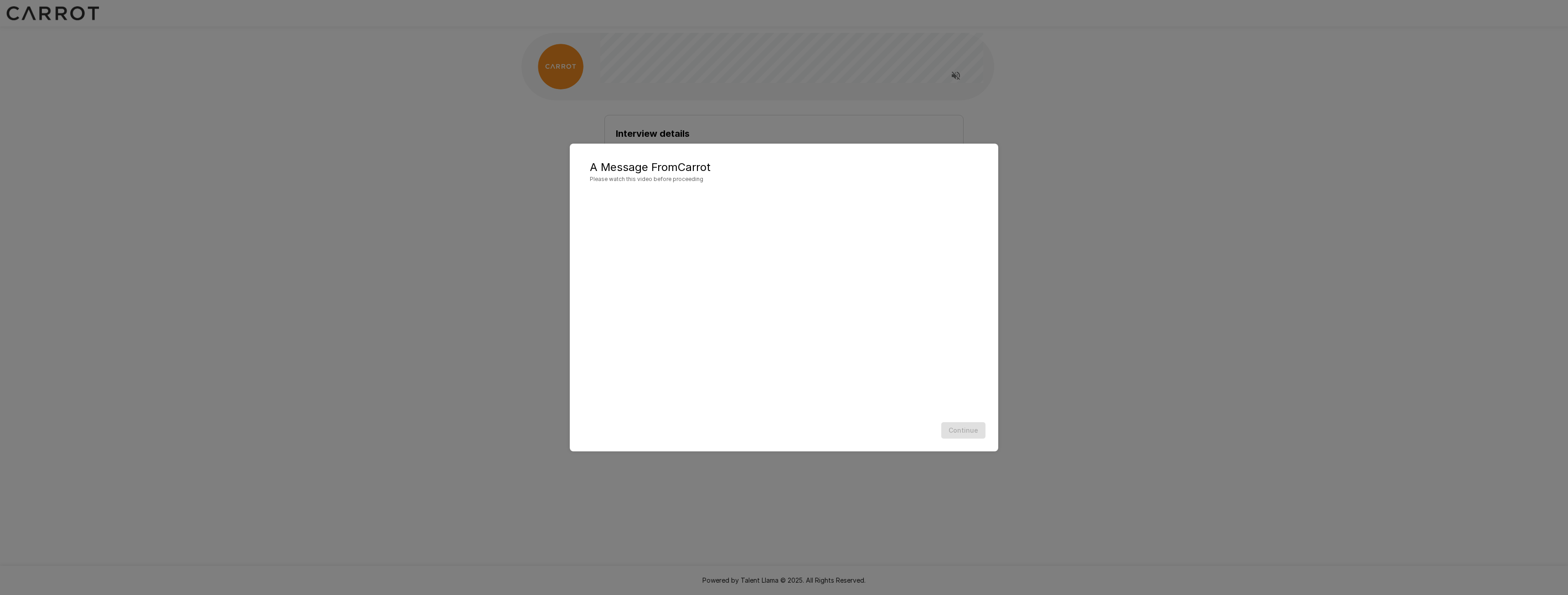
click at [1231, 466] on div "A Message From Carrot Please watch this video before proceeding Continue" at bounding box center [784, 298] width 1568 height 595
click at [968, 429] on button "Continue" at bounding box center [963, 431] width 44 height 17
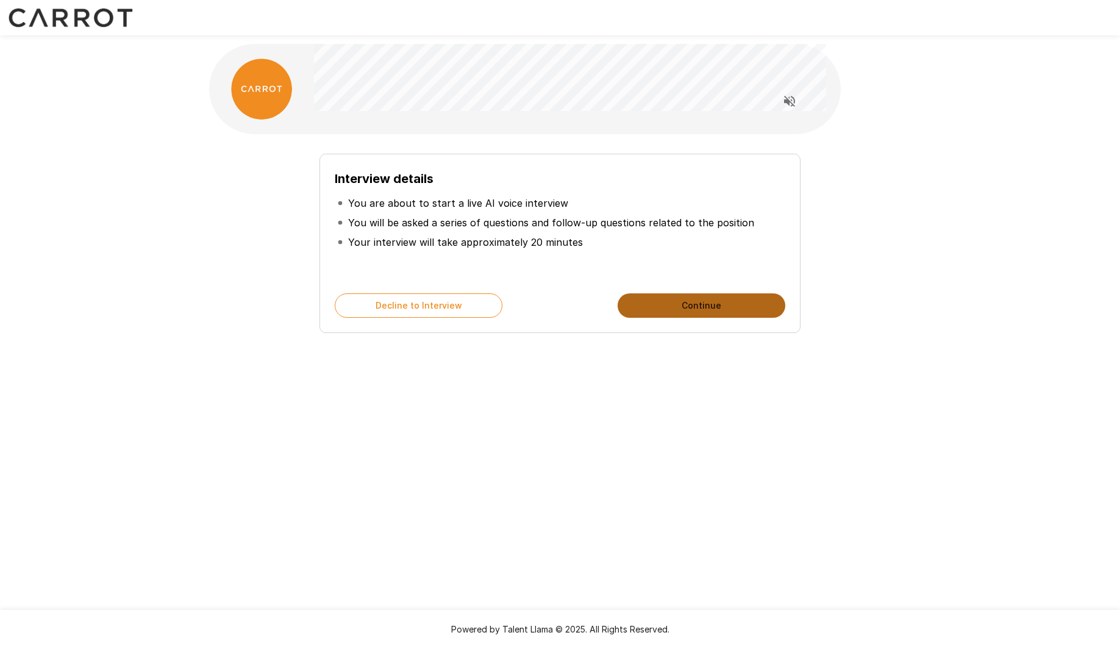
click at [754, 308] on button "Continue" at bounding box center [702, 305] width 168 height 24
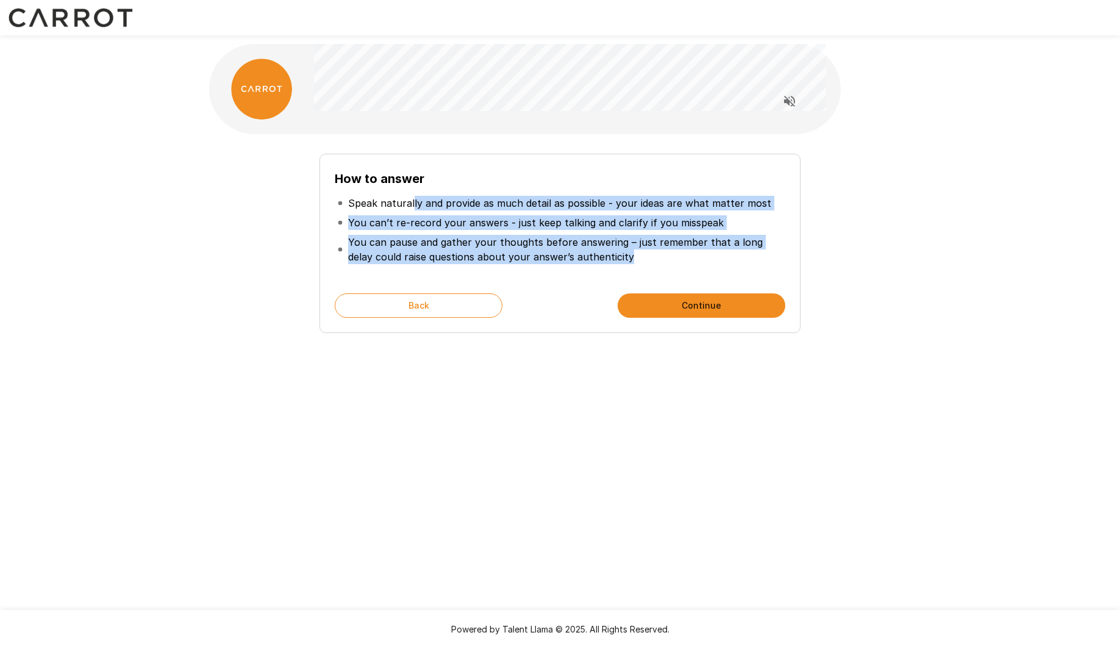
drag, startPoint x: 412, startPoint y: 203, endPoint x: 610, endPoint y: 254, distance: 204.1
click at [610, 254] on ul "Speak naturally and provide as much detail as possible - your ideas are what ma…" at bounding box center [560, 229] width 450 height 83
click at [610, 254] on p "You can pause and gather your thoughts before answering – just remember that a …" at bounding box center [565, 249] width 434 height 29
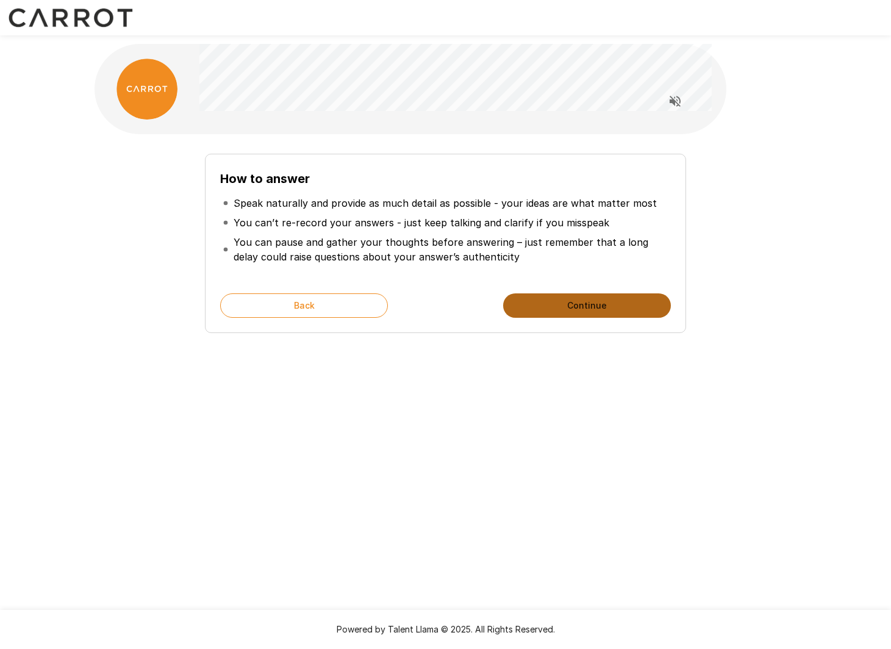
click at [595, 310] on button "Continue" at bounding box center [587, 305] width 168 height 24
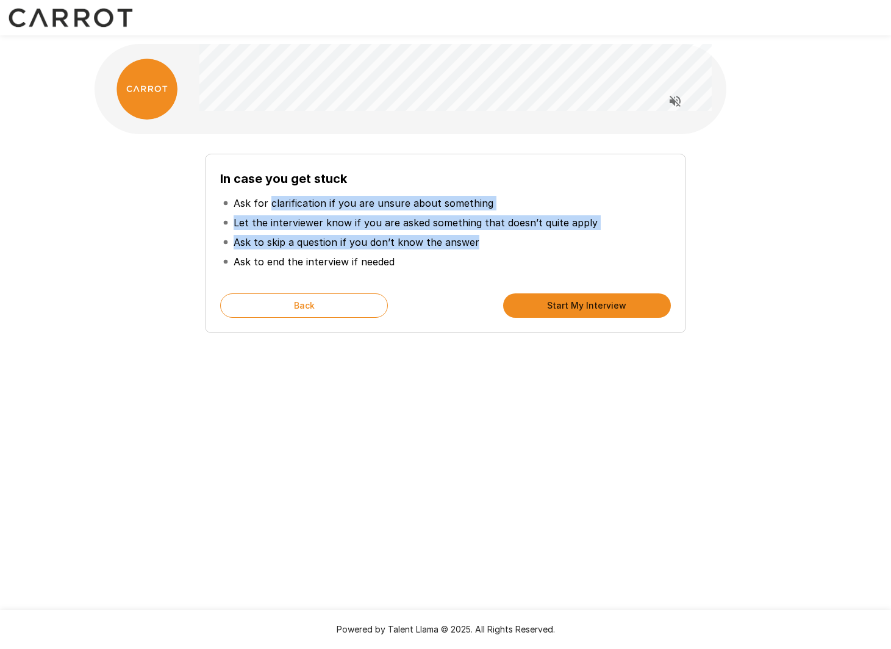
drag, startPoint x: 269, startPoint y: 202, endPoint x: 523, endPoint y: 240, distance: 256.5
click at [523, 240] on ul "Ask for clarification if you are unsure about something Let the interviewer kno…" at bounding box center [445, 232] width 450 height 88
click at [523, 240] on li "Ask to skip a question if you don’t know the answer" at bounding box center [445, 242] width 450 height 20
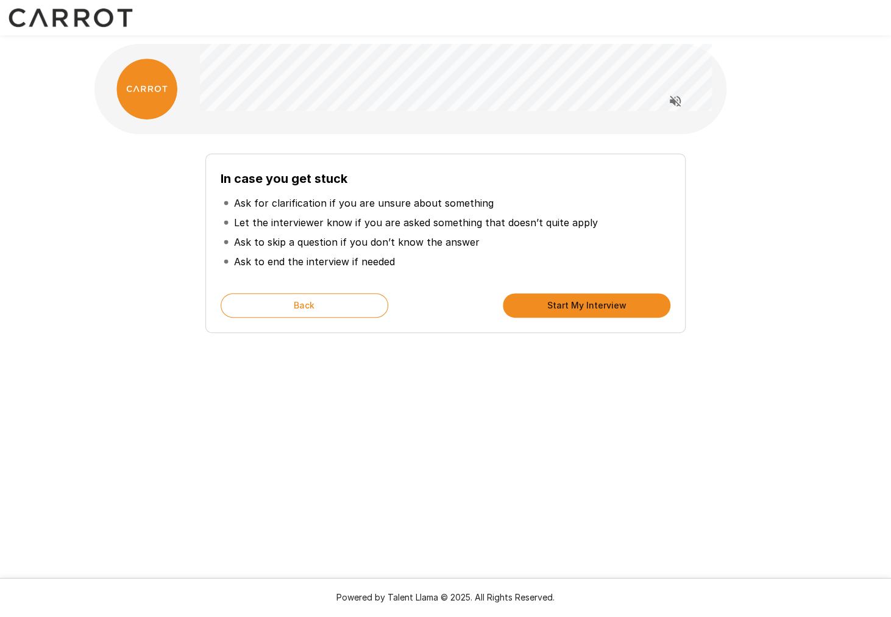
click at [596, 304] on button "Start My Interview" at bounding box center [587, 305] width 168 height 24
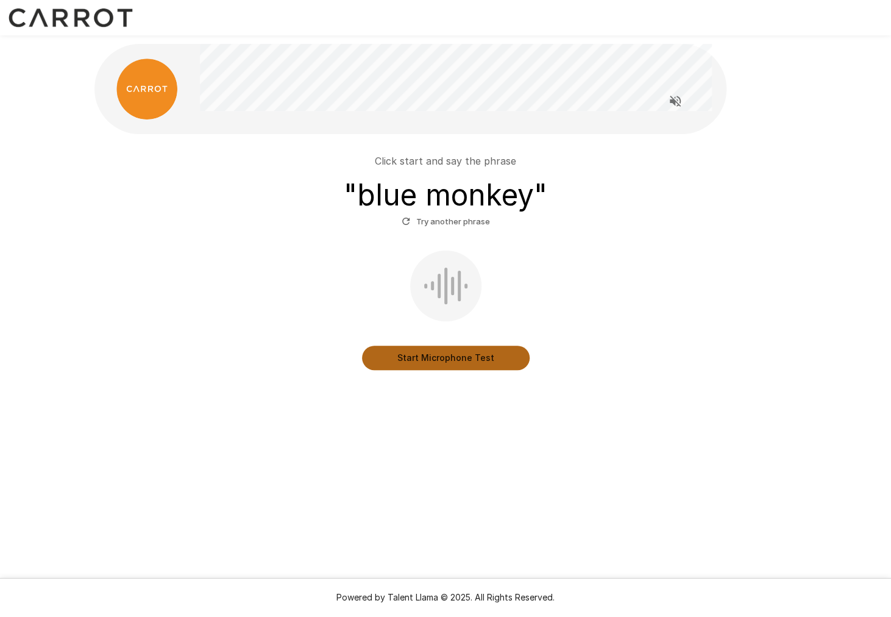
click at [440, 362] on button "Start Microphone Test" at bounding box center [446, 358] width 168 height 24
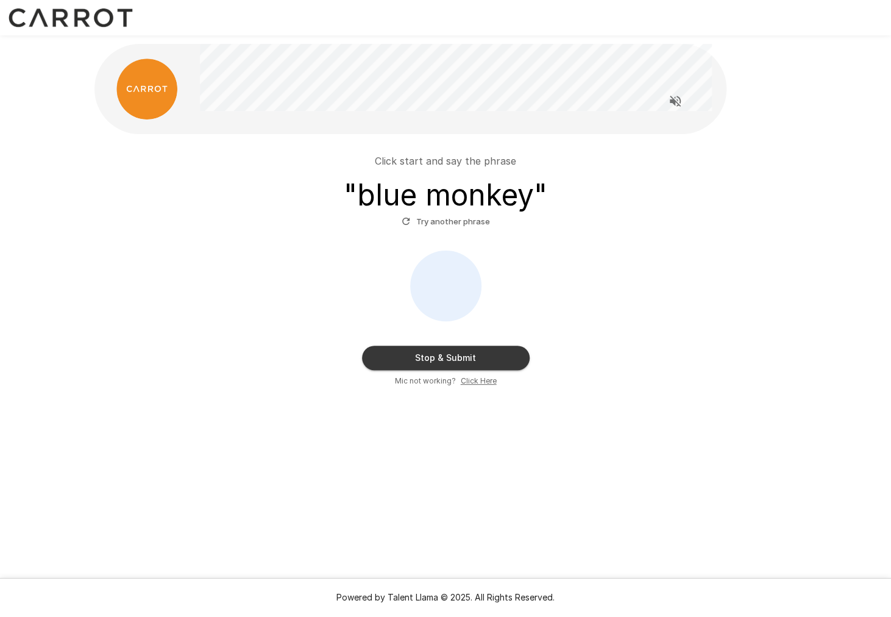
click at [469, 360] on button "Stop & Submit" at bounding box center [446, 358] width 168 height 24
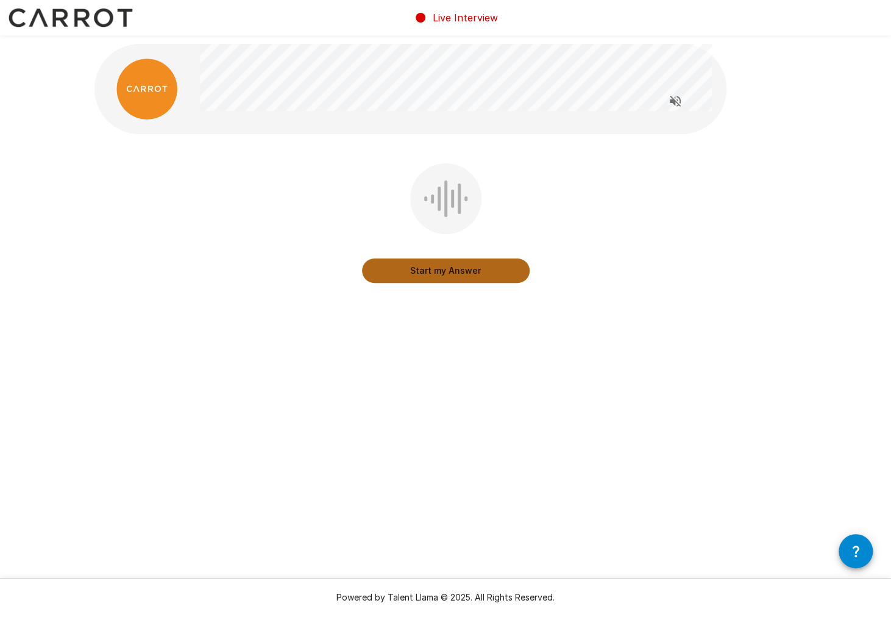
click at [466, 275] on button "Start my Answer" at bounding box center [446, 270] width 168 height 24
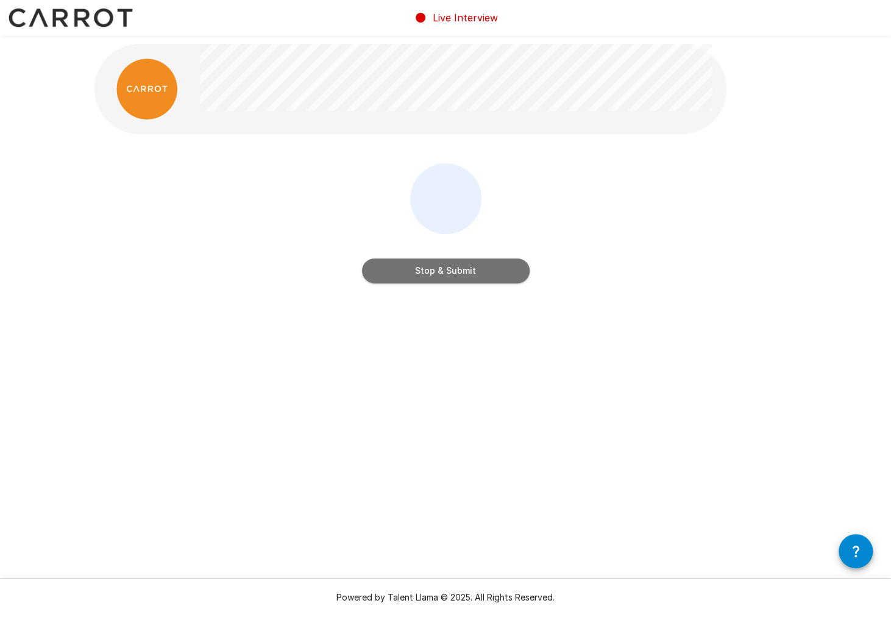
click at [496, 279] on button "Stop & Submit" at bounding box center [446, 270] width 168 height 24
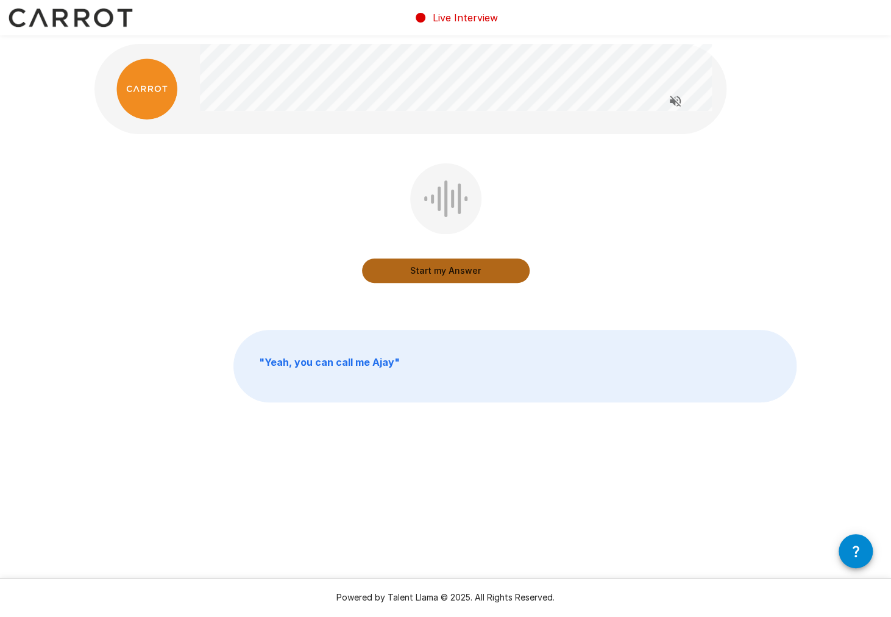
click at [492, 277] on button "Start my Answer" at bounding box center [446, 270] width 168 height 24
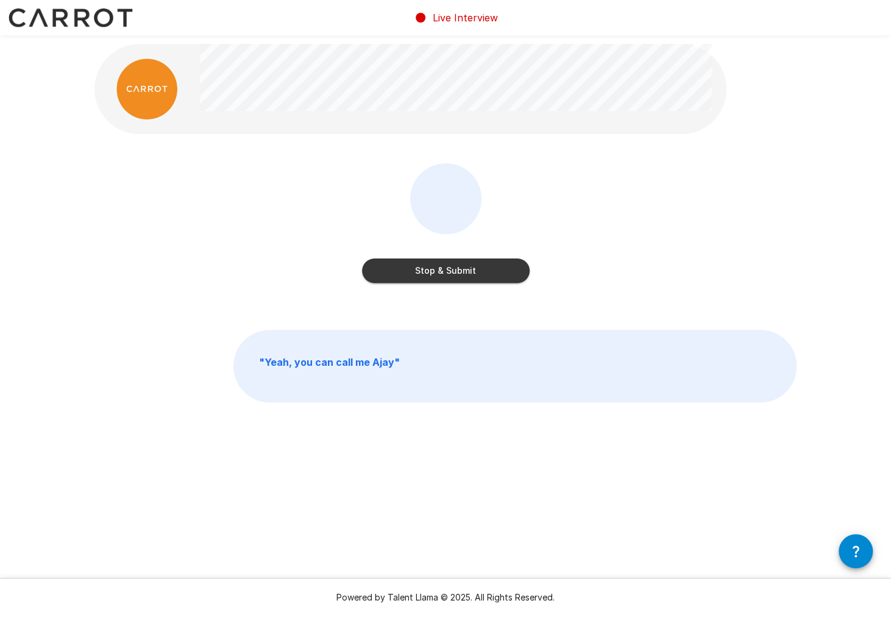
click at [492, 277] on button "Stop & Submit" at bounding box center [446, 270] width 168 height 24
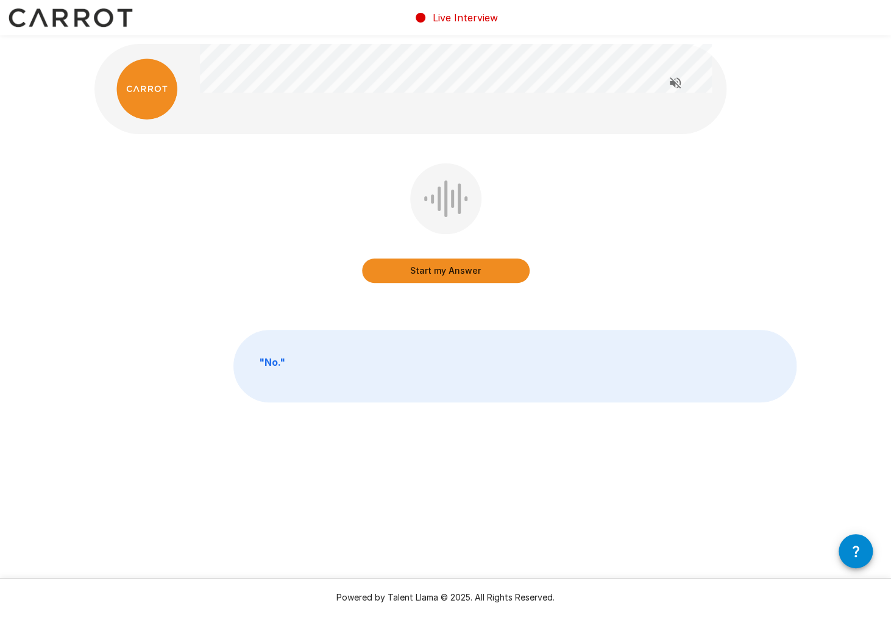
click at [492, 277] on button "Start my Answer" at bounding box center [446, 270] width 168 height 24
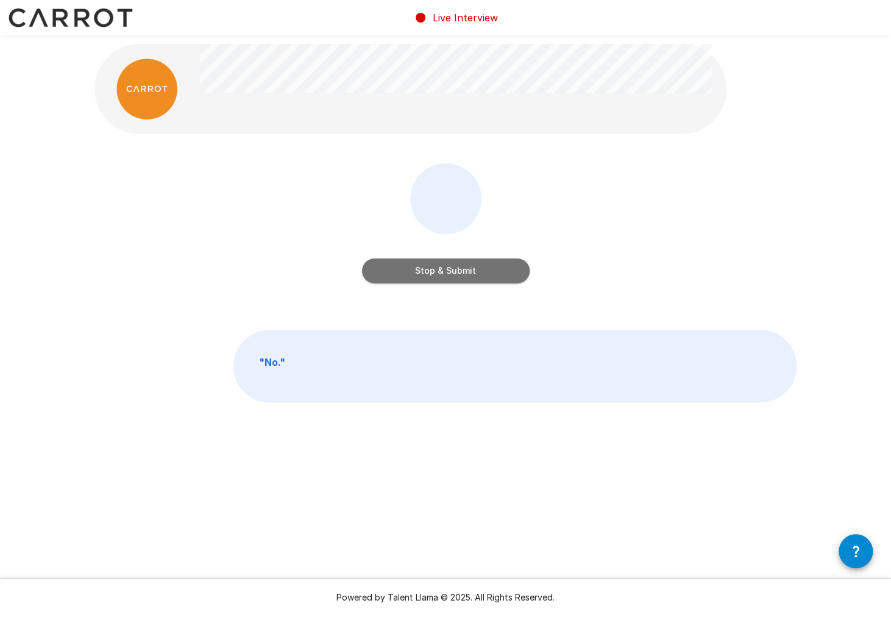
click at [492, 277] on button "Stop & Submit" at bounding box center [446, 270] width 168 height 24
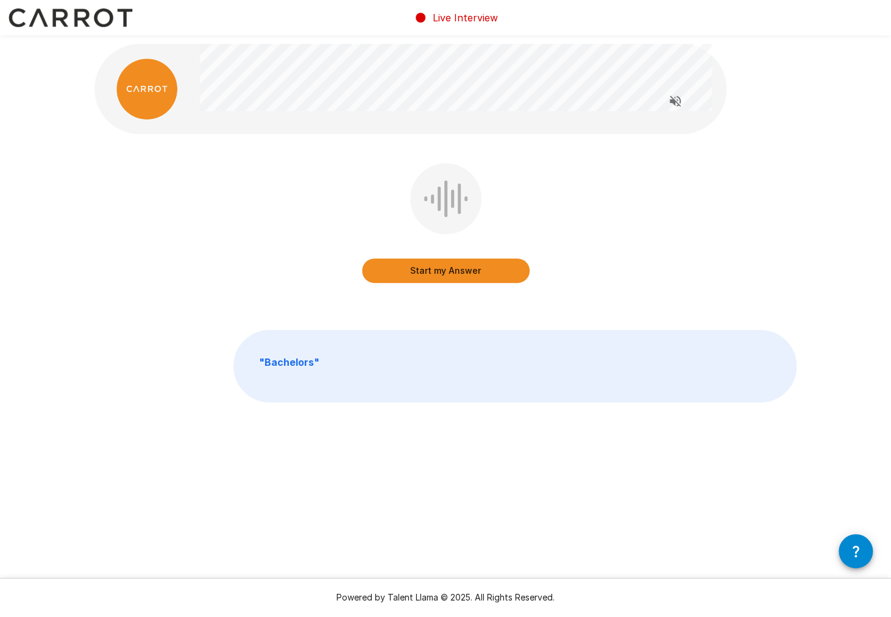
click at [493, 275] on button "Start my Answer" at bounding box center [446, 270] width 168 height 24
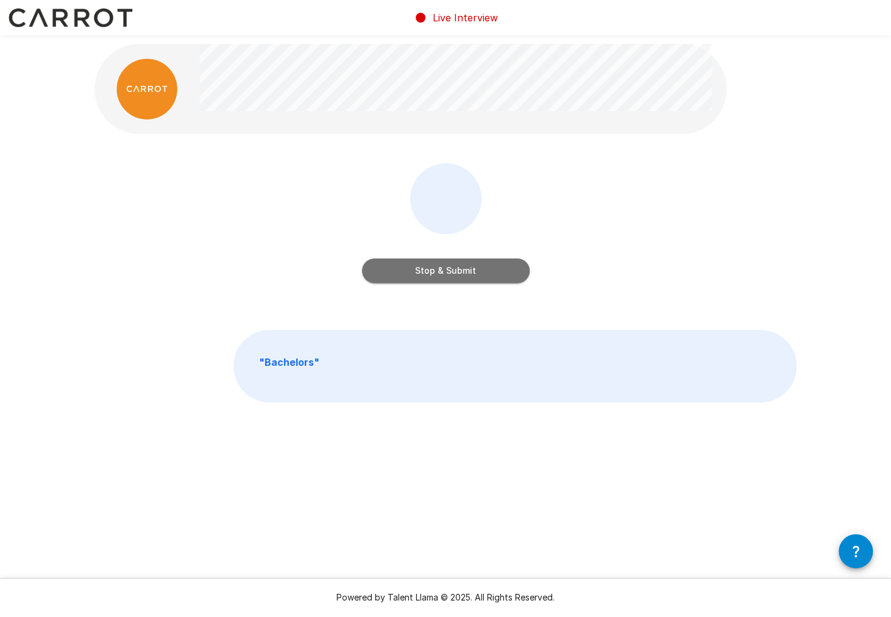
click at [493, 275] on button "Stop & Submit" at bounding box center [446, 270] width 168 height 24
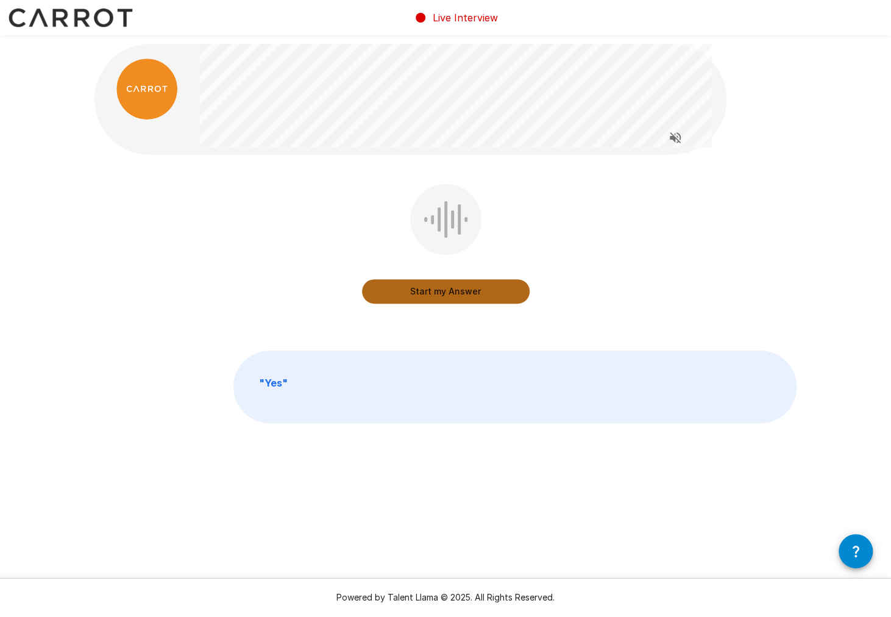
click at [425, 291] on button "Start my Answer" at bounding box center [446, 291] width 168 height 24
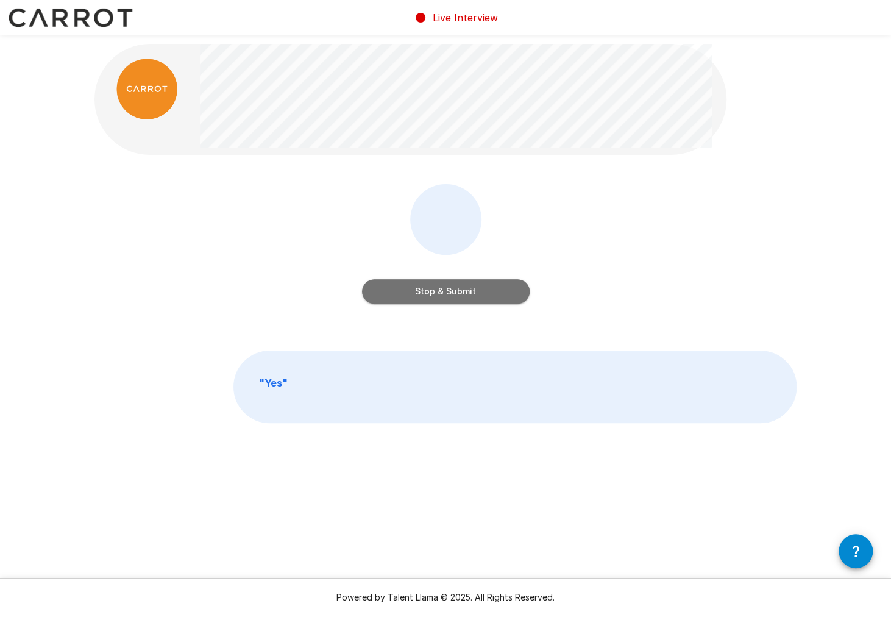
click at [483, 287] on button "Stop & Submit" at bounding box center [446, 291] width 168 height 24
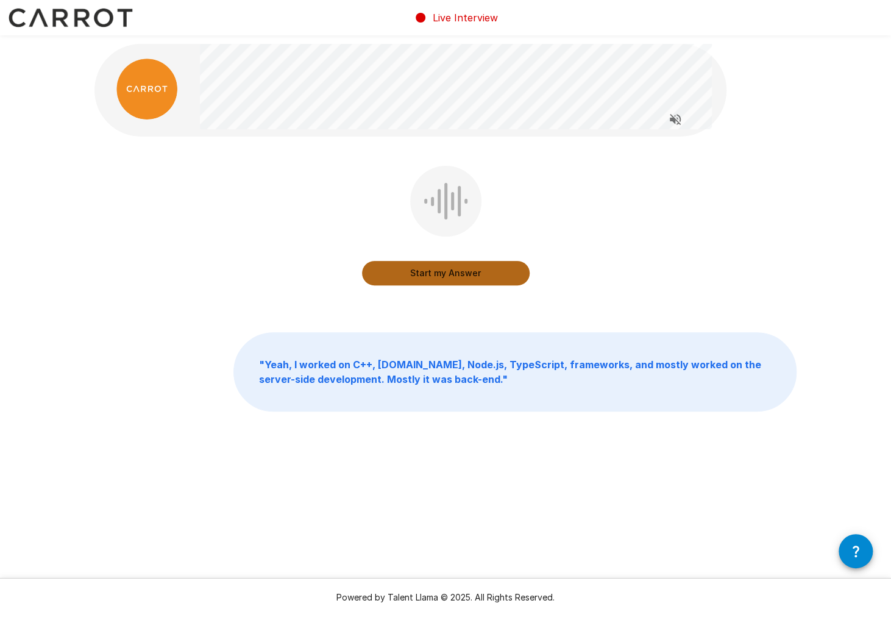
click at [440, 272] on button "Start my Answer" at bounding box center [446, 273] width 168 height 24
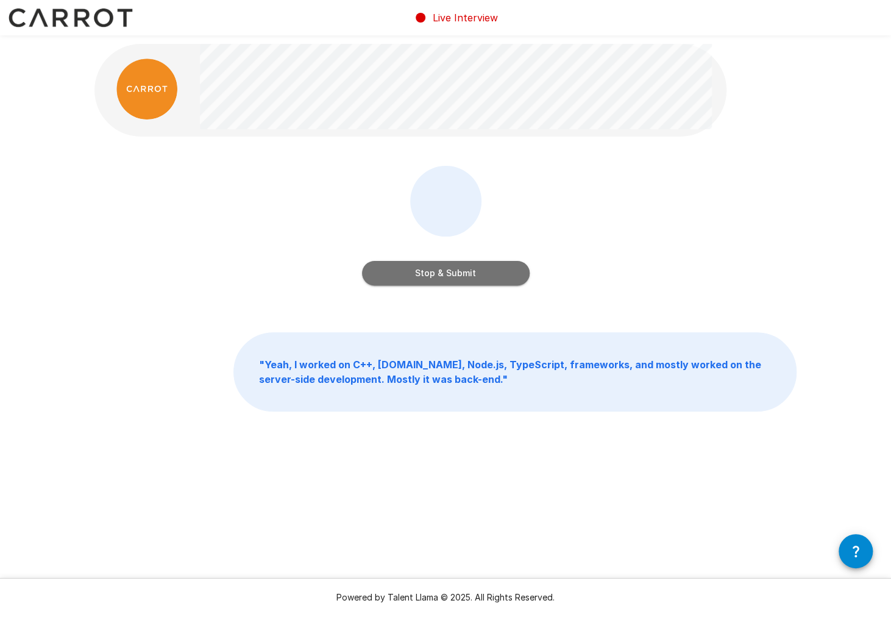
click at [454, 273] on button "Stop & Submit" at bounding box center [446, 273] width 168 height 24
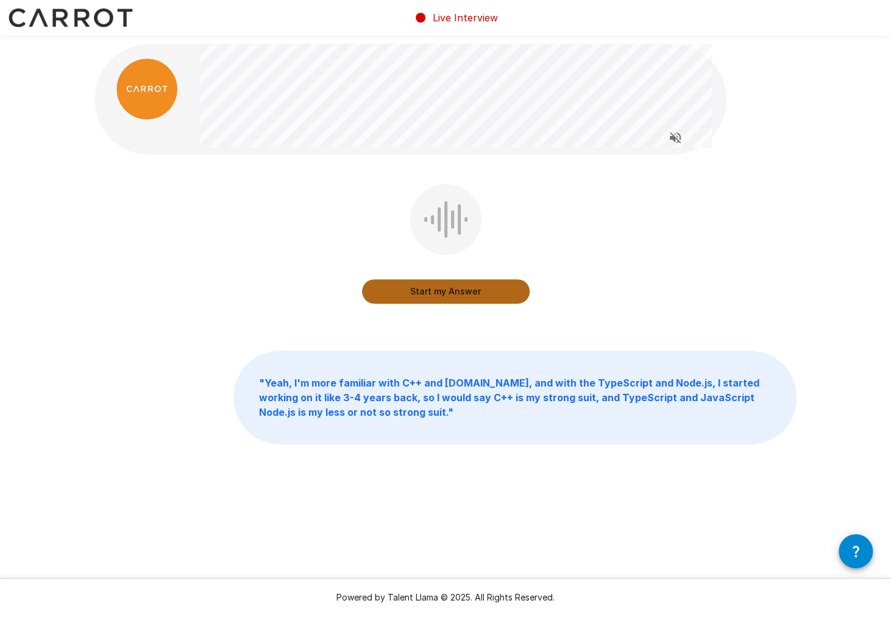
click at [439, 291] on button "Start my Answer" at bounding box center [446, 291] width 168 height 24
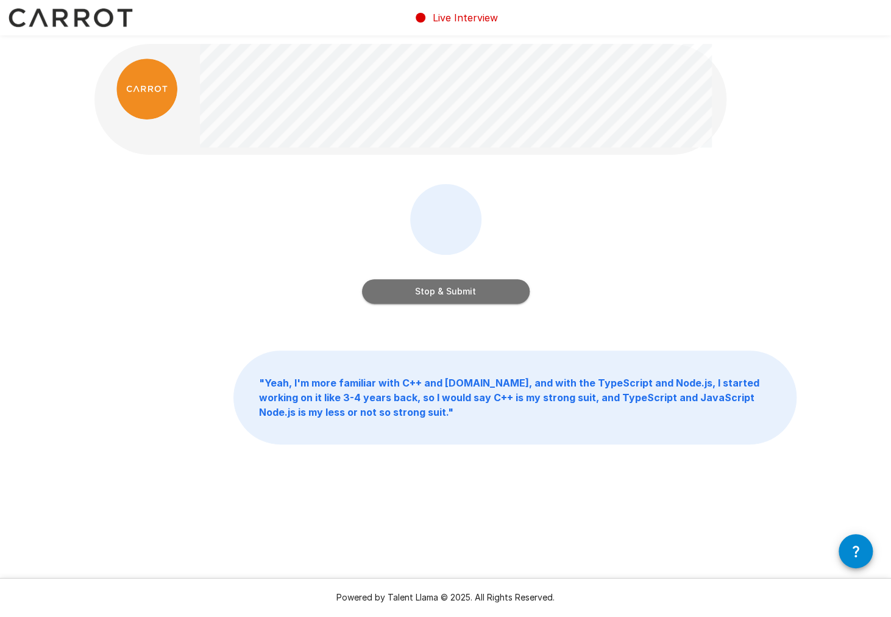
click at [456, 290] on button "Stop & Submit" at bounding box center [446, 291] width 168 height 24
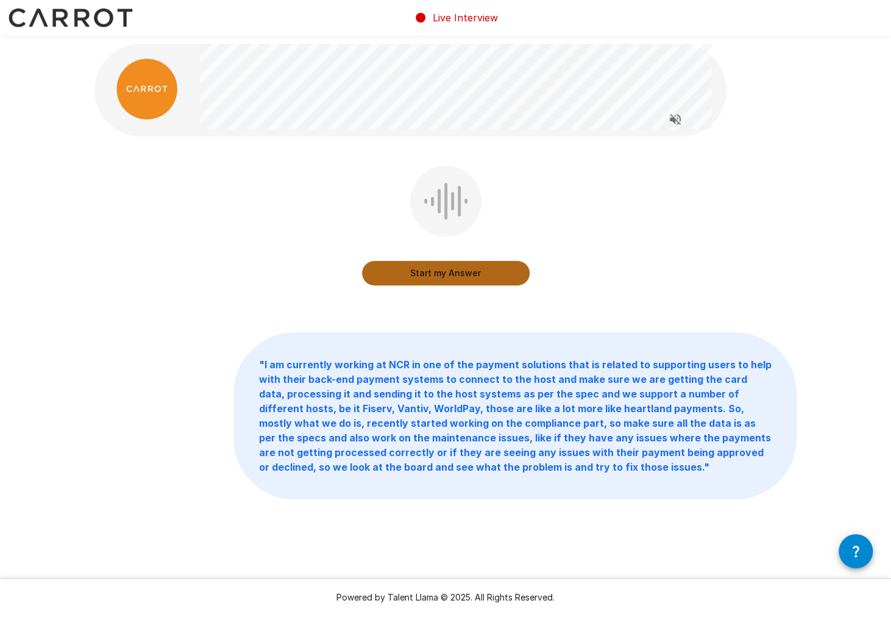
click at [445, 277] on button "Start my Answer" at bounding box center [446, 273] width 168 height 24
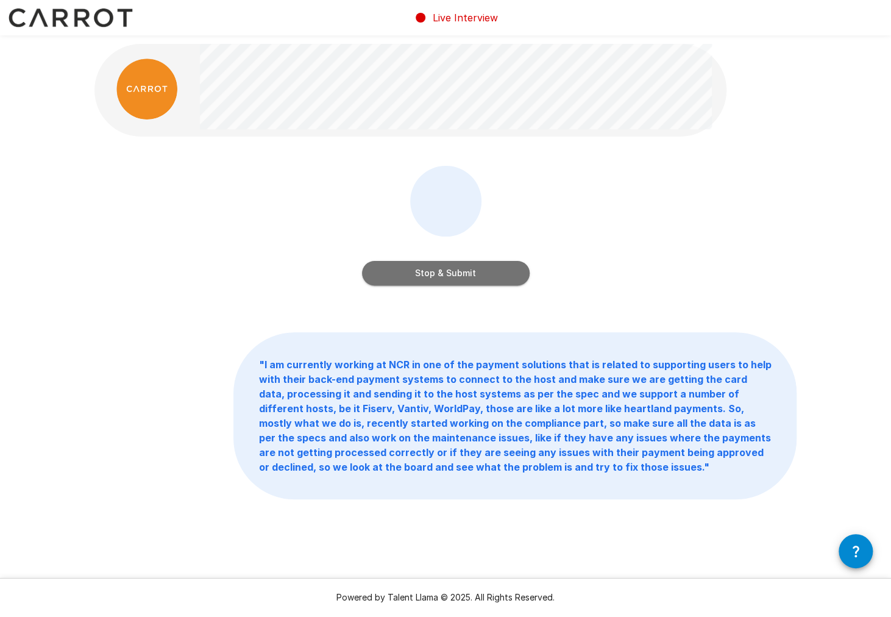
click at [445, 277] on button "Stop & Submit" at bounding box center [446, 273] width 168 height 24
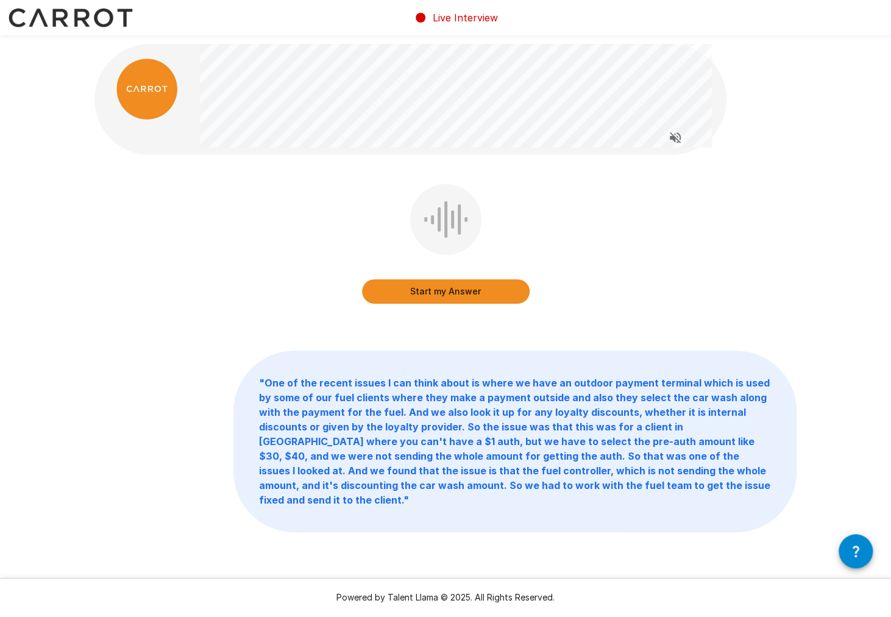
click at [461, 292] on button "Start my Answer" at bounding box center [446, 291] width 168 height 24
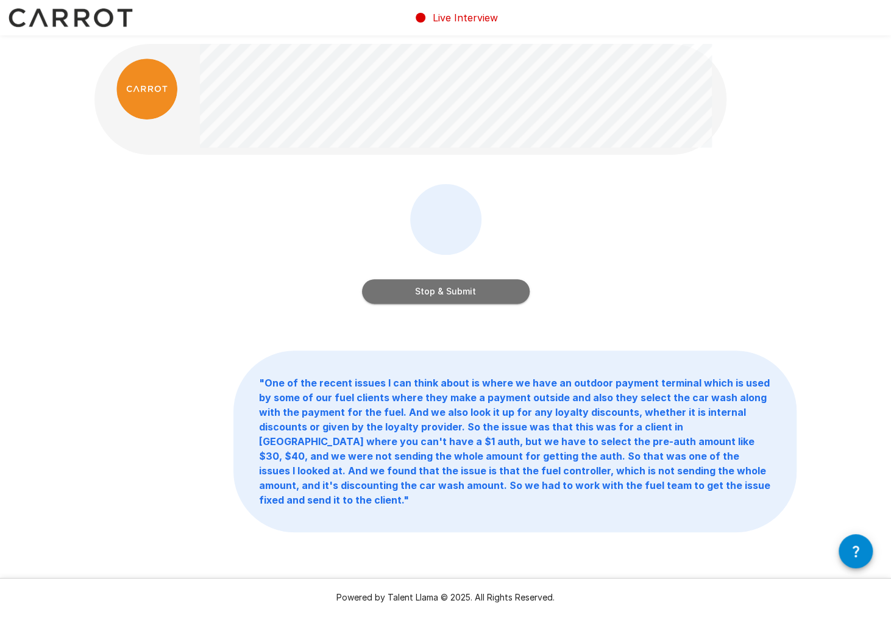
click at [460, 293] on button "Stop & Submit" at bounding box center [446, 291] width 168 height 24
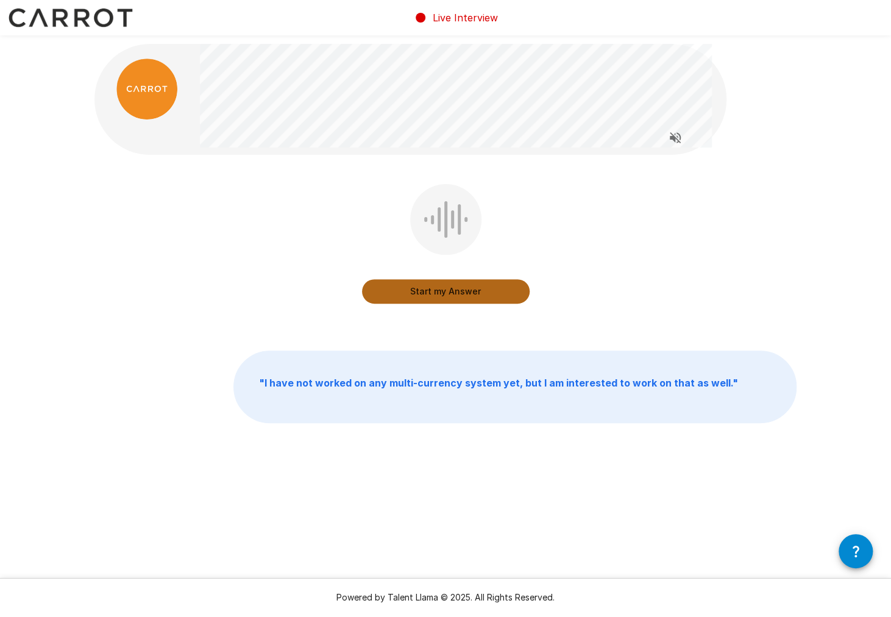
click at [432, 293] on button "Start my Answer" at bounding box center [446, 291] width 168 height 24
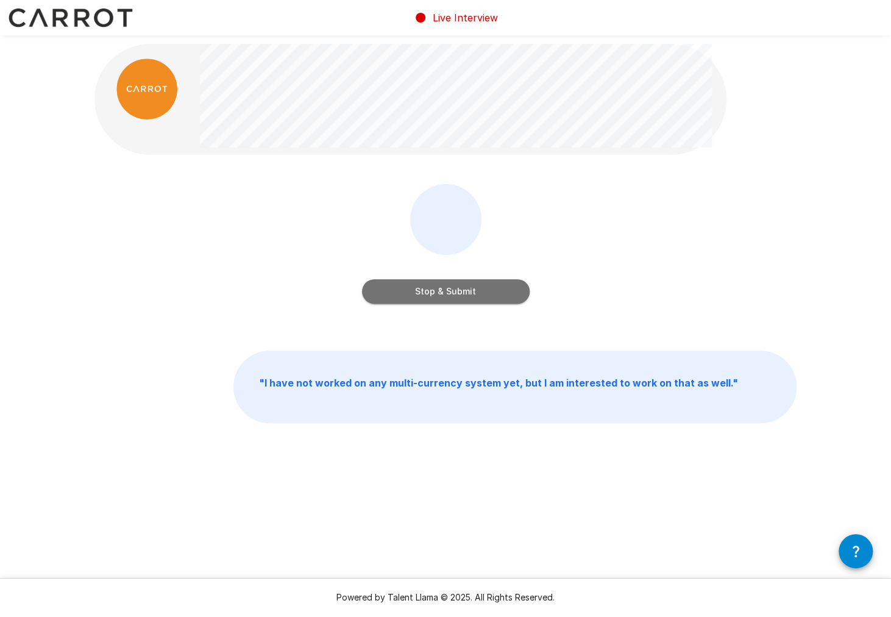
click at [455, 292] on button "Stop & Submit" at bounding box center [446, 291] width 168 height 24
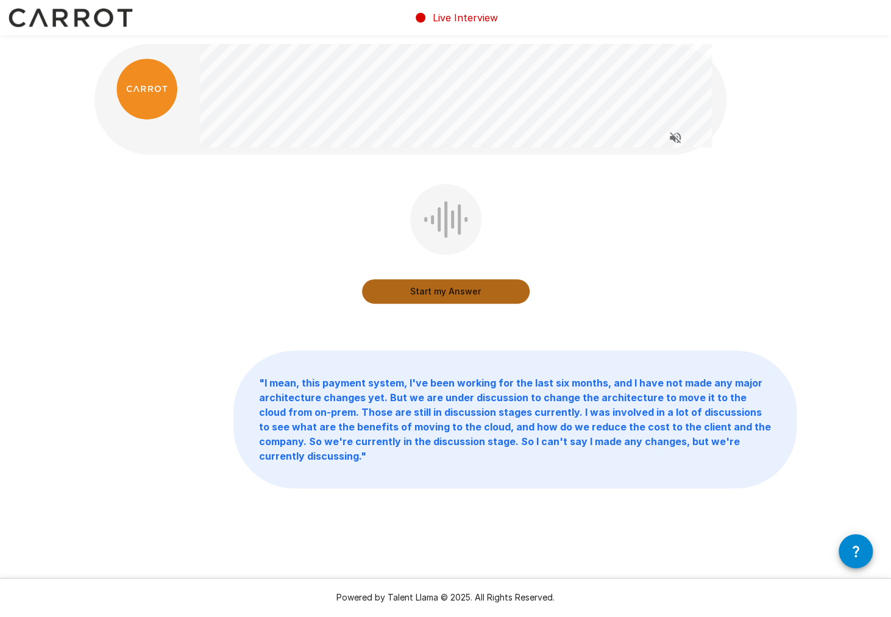
click at [447, 293] on button "Start my Answer" at bounding box center [446, 291] width 168 height 24
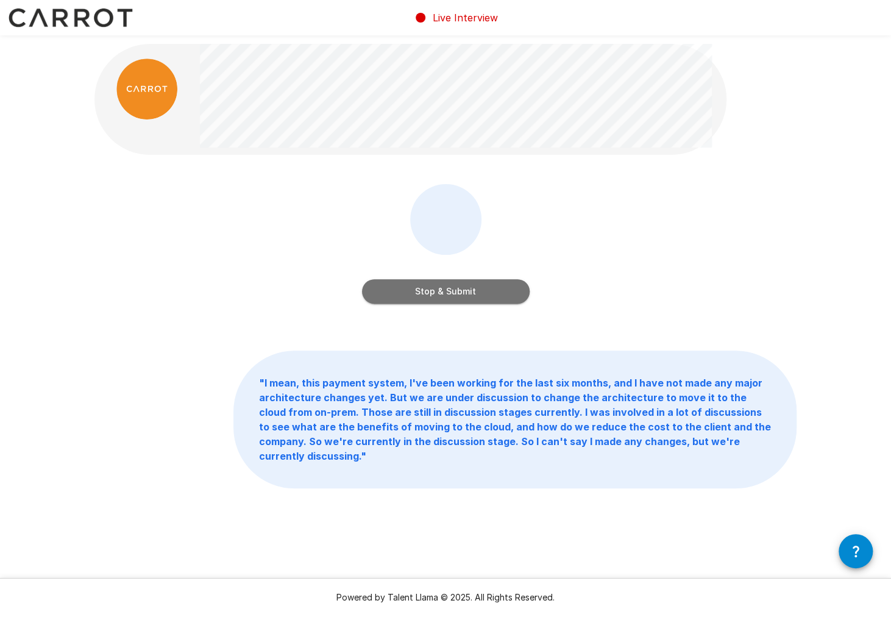
click at [455, 293] on button "Stop & Submit" at bounding box center [446, 291] width 168 height 24
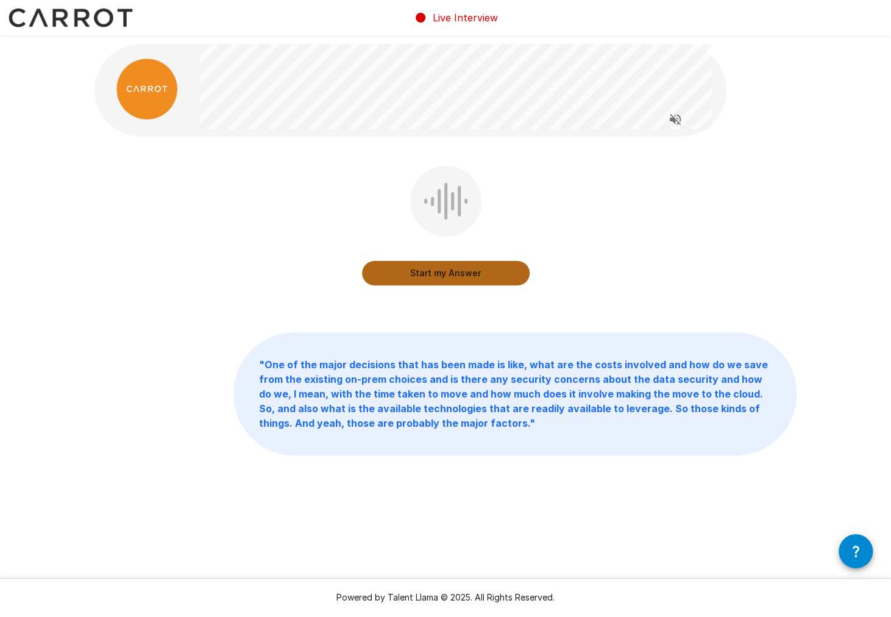
click at [454, 277] on button "Start my Answer" at bounding box center [446, 273] width 168 height 24
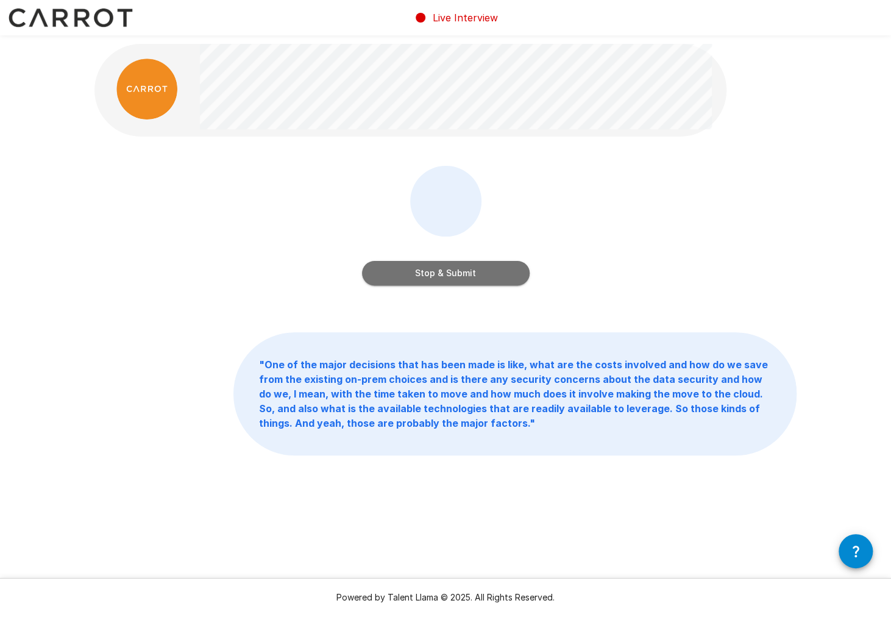
click at [471, 274] on button "Stop & Submit" at bounding box center [446, 273] width 168 height 24
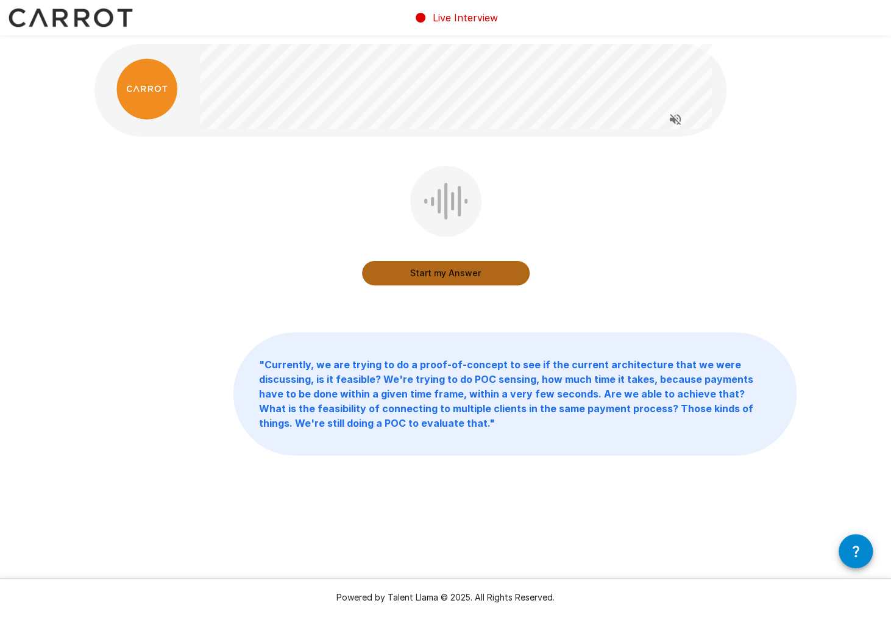
click at [438, 274] on button "Start my Answer" at bounding box center [446, 273] width 168 height 24
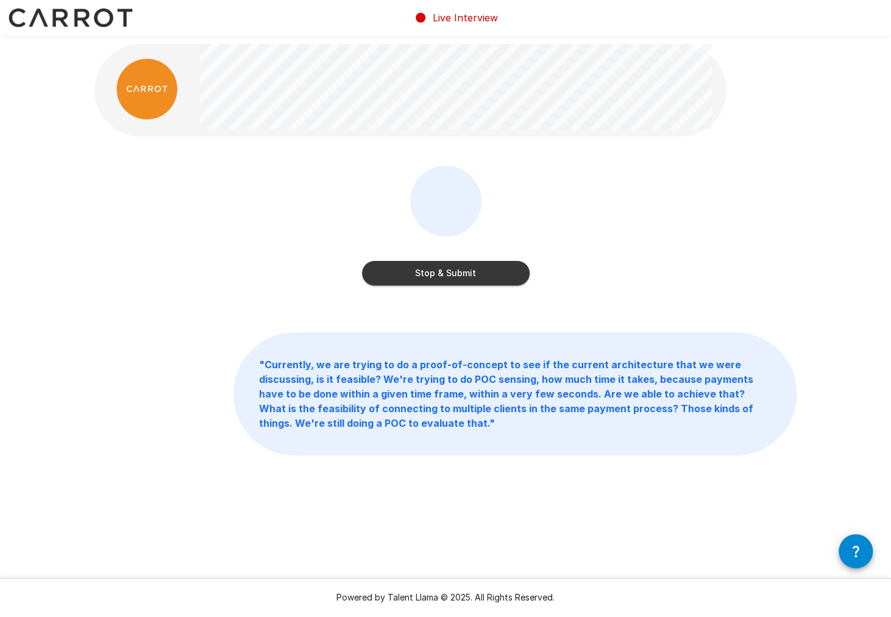
click at [447, 272] on button "Stop & Submit" at bounding box center [446, 273] width 168 height 24
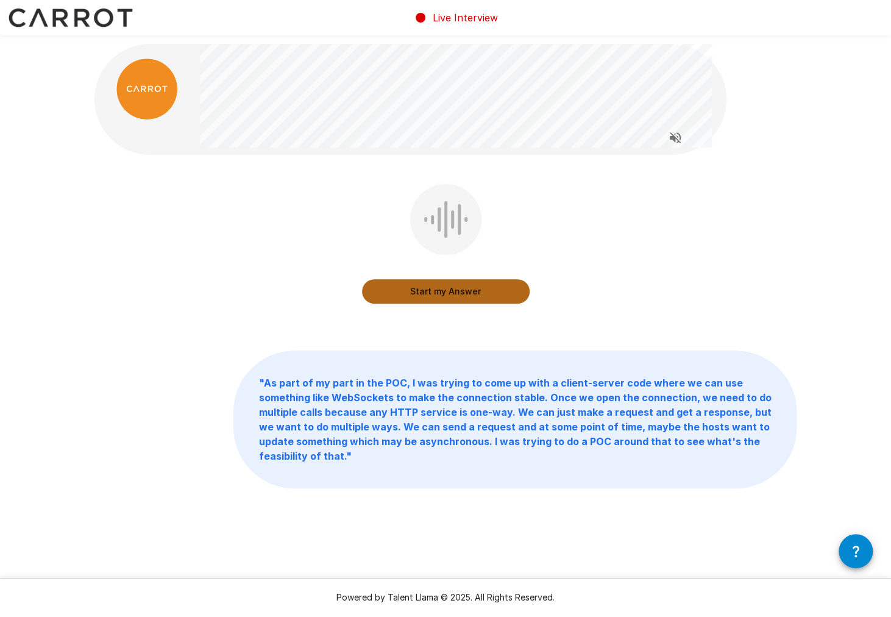
click at [458, 294] on button "Start my Answer" at bounding box center [446, 291] width 168 height 24
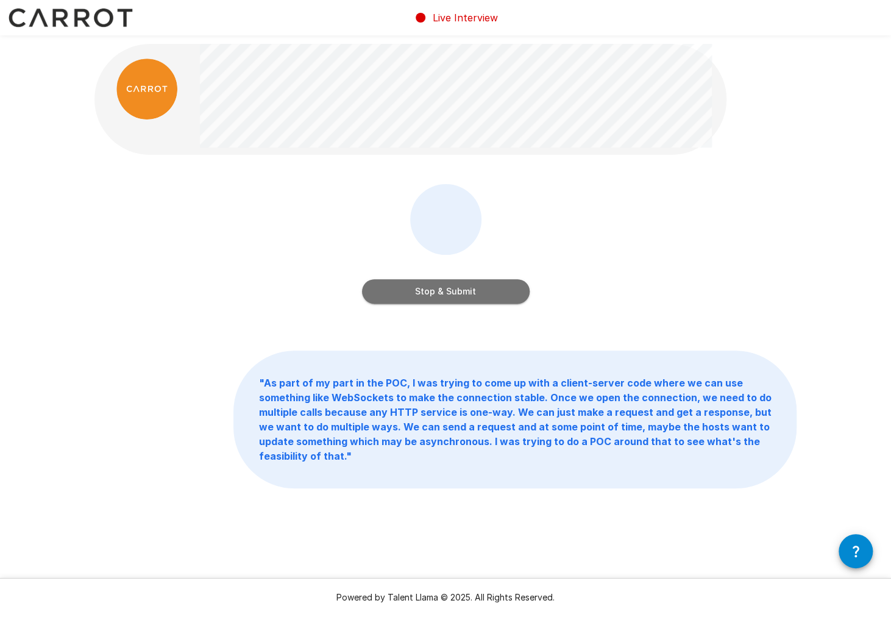
click at [471, 292] on button "Stop & Submit" at bounding box center [446, 291] width 168 height 24
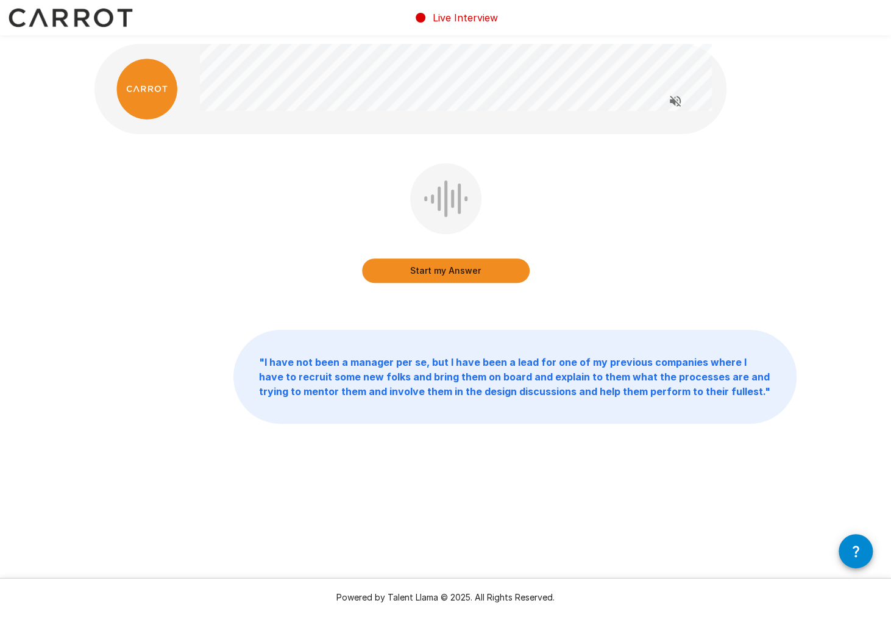
click at [453, 267] on button "Start my Answer" at bounding box center [446, 270] width 168 height 24
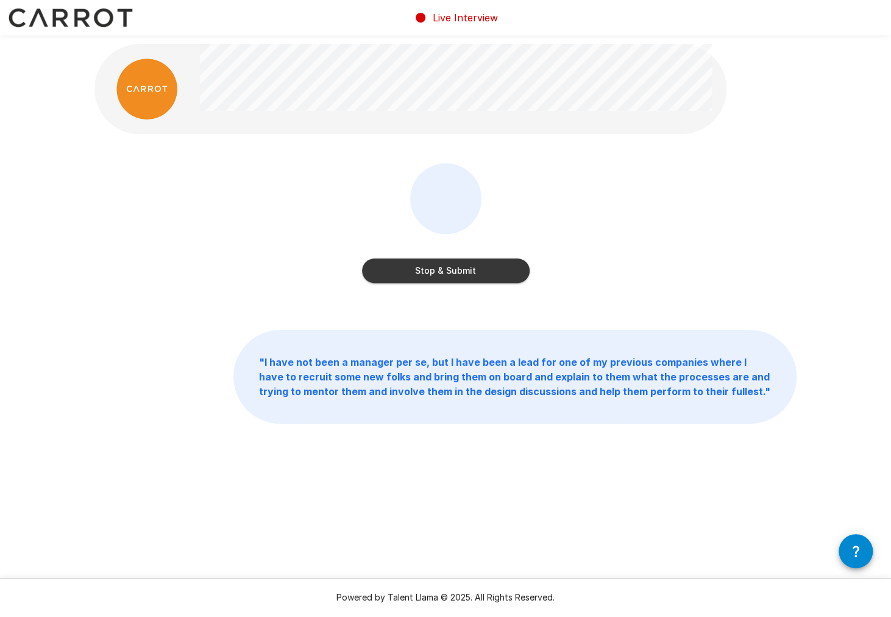
click at [445, 271] on button "Stop & Submit" at bounding box center [446, 270] width 168 height 24
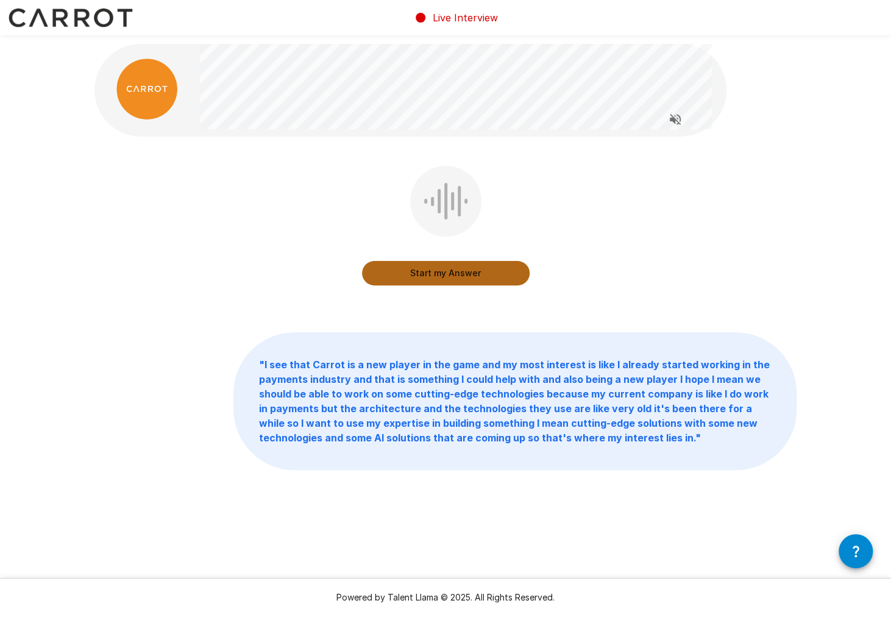
click at [460, 274] on button "Start my Answer" at bounding box center [446, 273] width 168 height 24
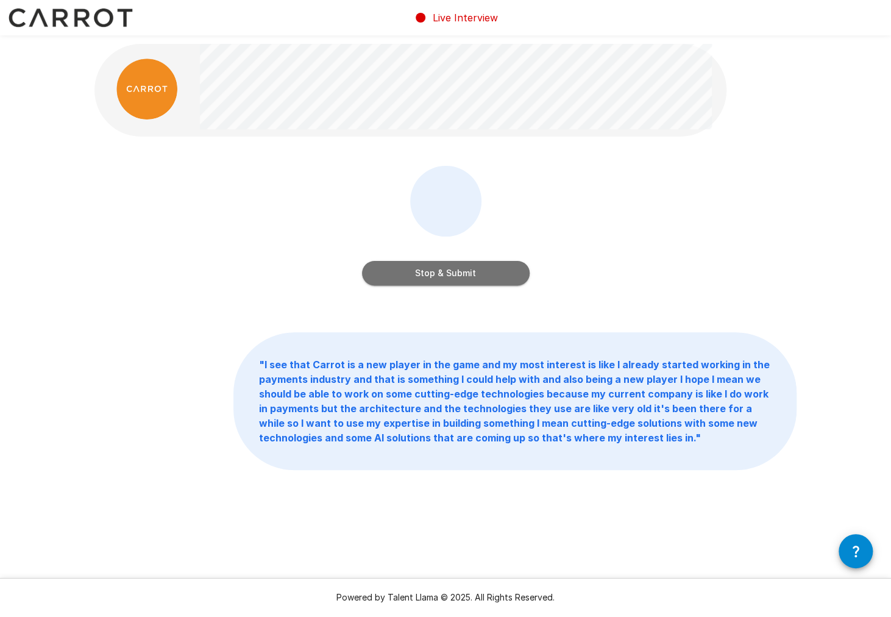
click at [448, 267] on button "Stop & Submit" at bounding box center [446, 273] width 168 height 24
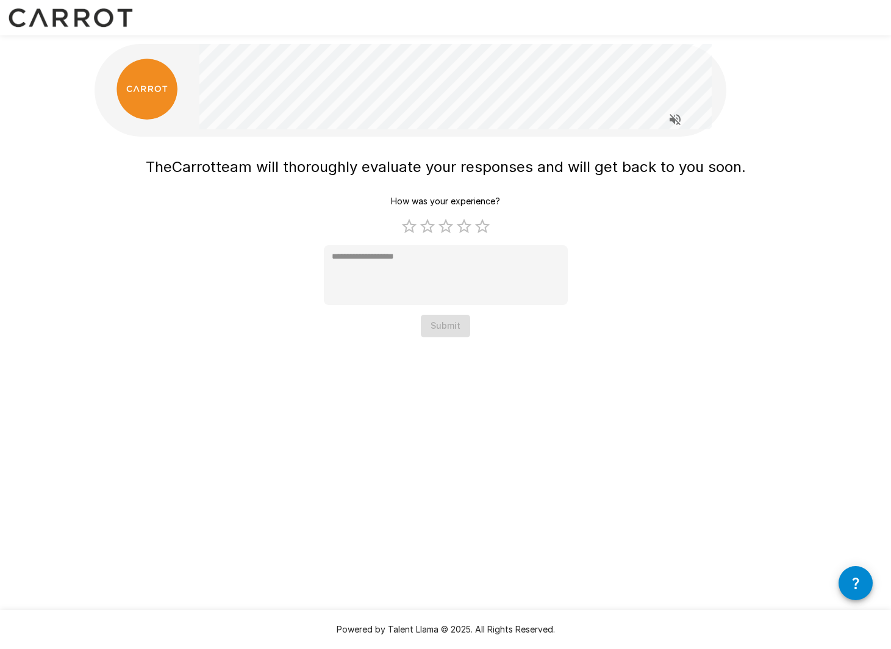
type textarea "*"
